Goal: Information Seeking & Learning: Learn about a topic

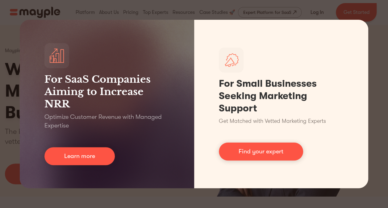
click at [198, 7] on div "For SaaS Companies Aiming to Increase NRR Optimize Customer Revenue with Manage…" at bounding box center [194, 104] width 388 height 208
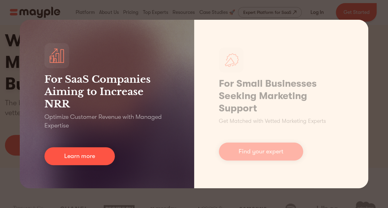
scroll to position [62, 0]
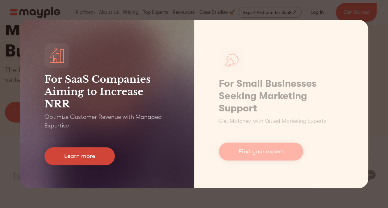
click at [75, 155] on link "Learn more" at bounding box center [79, 156] width 70 height 18
click at [102, 162] on link "Learn more" at bounding box center [79, 156] width 70 height 18
click at [90, 157] on link "Learn more" at bounding box center [79, 156] width 70 height 18
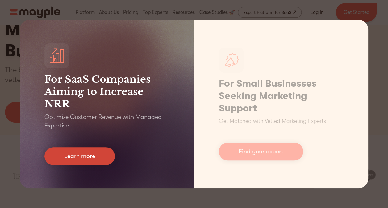
click at [89, 158] on link "Learn more" at bounding box center [79, 156] width 70 height 18
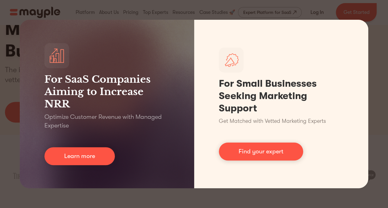
click at [351, 16] on div "For SaaS Companies Aiming to Increase NRR Optimize Customer Revenue with Manage…" at bounding box center [194, 104] width 388 height 208
click at [337, 10] on div "For SaaS Companies Aiming to Increase NRR Optimize Customer Revenue with Manage…" at bounding box center [194, 104] width 388 height 208
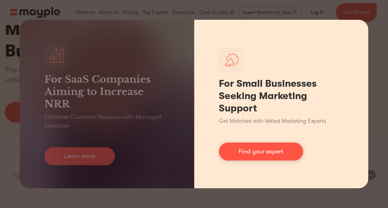
click at [270, 60] on div "For Small Businesses Seeking Marketing Support Get Matched with Vetted Marketin…" at bounding box center [281, 104] width 174 height 168
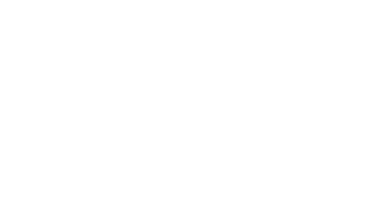
click at [0, 0] on html at bounding box center [0, 0] width 0 height 0
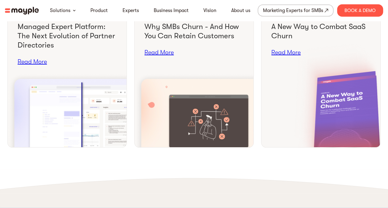
scroll to position [2344, 0]
